Goal: Information Seeking & Learning: Learn about a topic

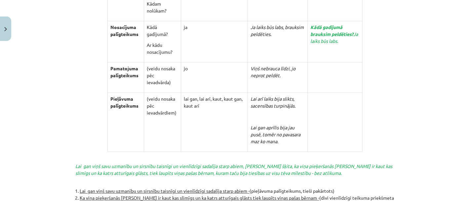
scroll to position [1367, 0]
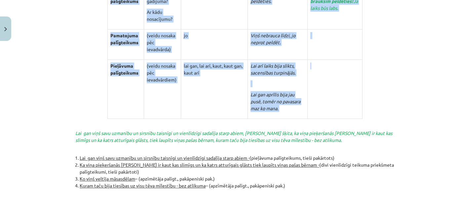
drag, startPoint x: 187, startPoint y: 18, endPoint x: 350, endPoint y: 100, distance: 182.8
copy div "Loremipsumdo sitametcon adi elitsed Doeiusmodtem incid Utlaboree Doloremagna al…"
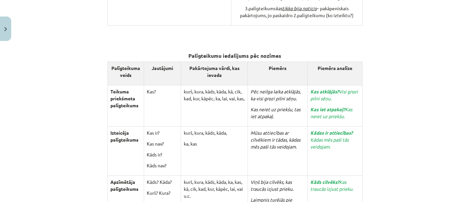
scroll to position [730, 0]
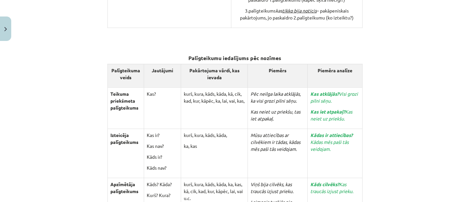
click at [394, 83] on div "12 XP Saņemsi Grūts 117 pilda Apraksts Uzdevums Palīdzība Salikts pakārtots tei…" at bounding box center [234, 143] width 327 height 1658
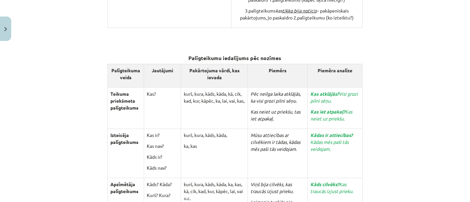
click at [394, 83] on div "12 XP Saņemsi Grūts 117 pilda Apraksts Uzdevums Palīdzība Salikts pakārtots tei…" at bounding box center [234, 143] width 327 height 1658
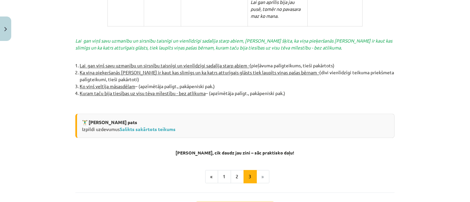
scroll to position [1460, 0]
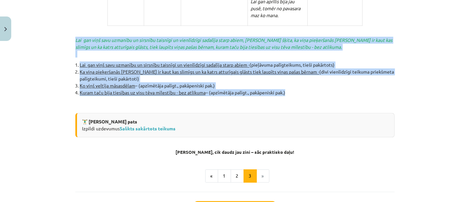
drag, startPoint x: 73, startPoint y: 23, endPoint x: 300, endPoint y: 81, distance: 233.7
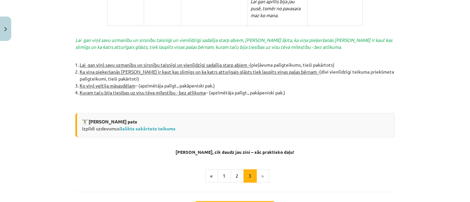
click at [347, 99] on p at bounding box center [234, 102] width 319 height 7
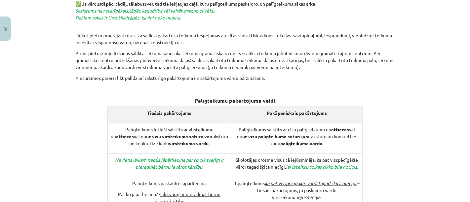
scroll to position [517, 0]
